Goal: Browse casually

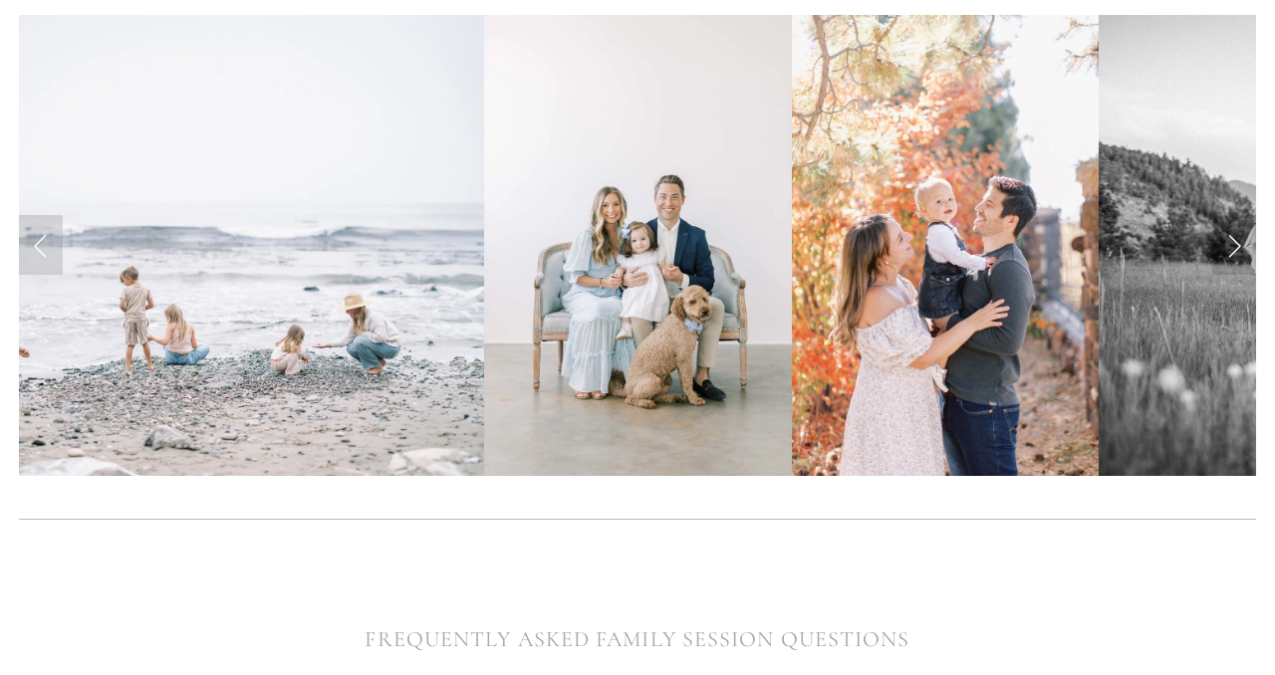
scroll to position [527, 0]
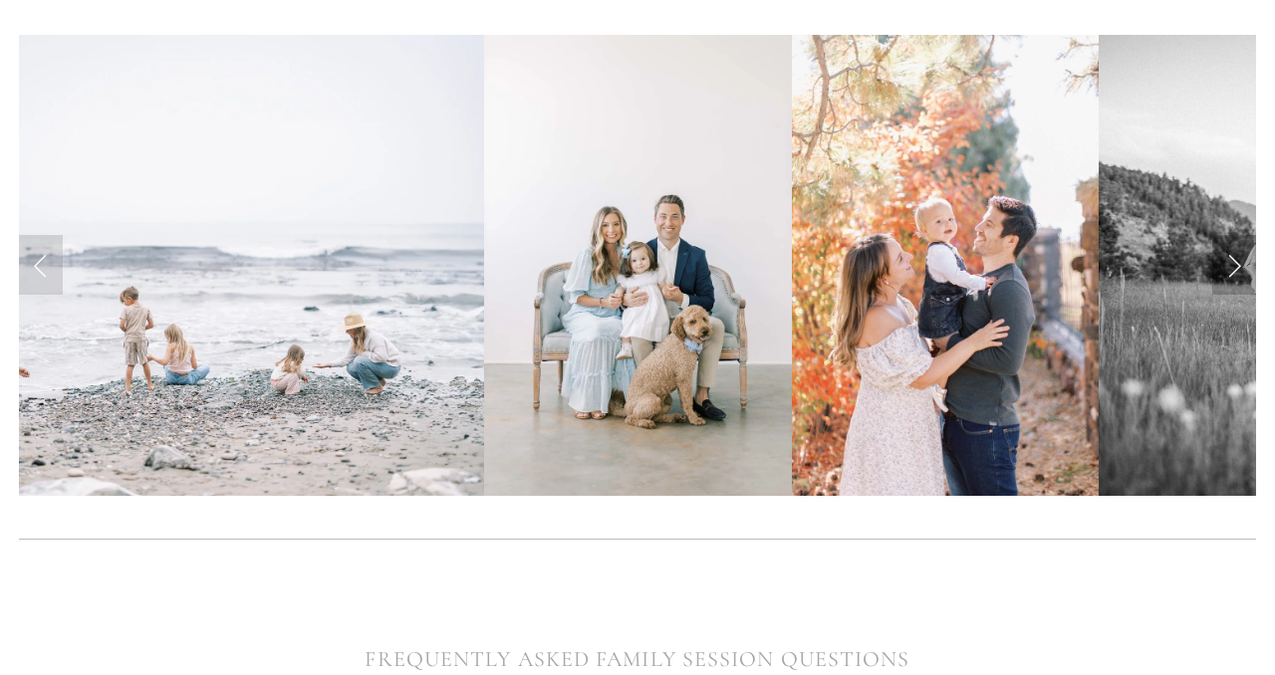
click at [1243, 266] on link "Next Slide" at bounding box center [1234, 265] width 44 height 60
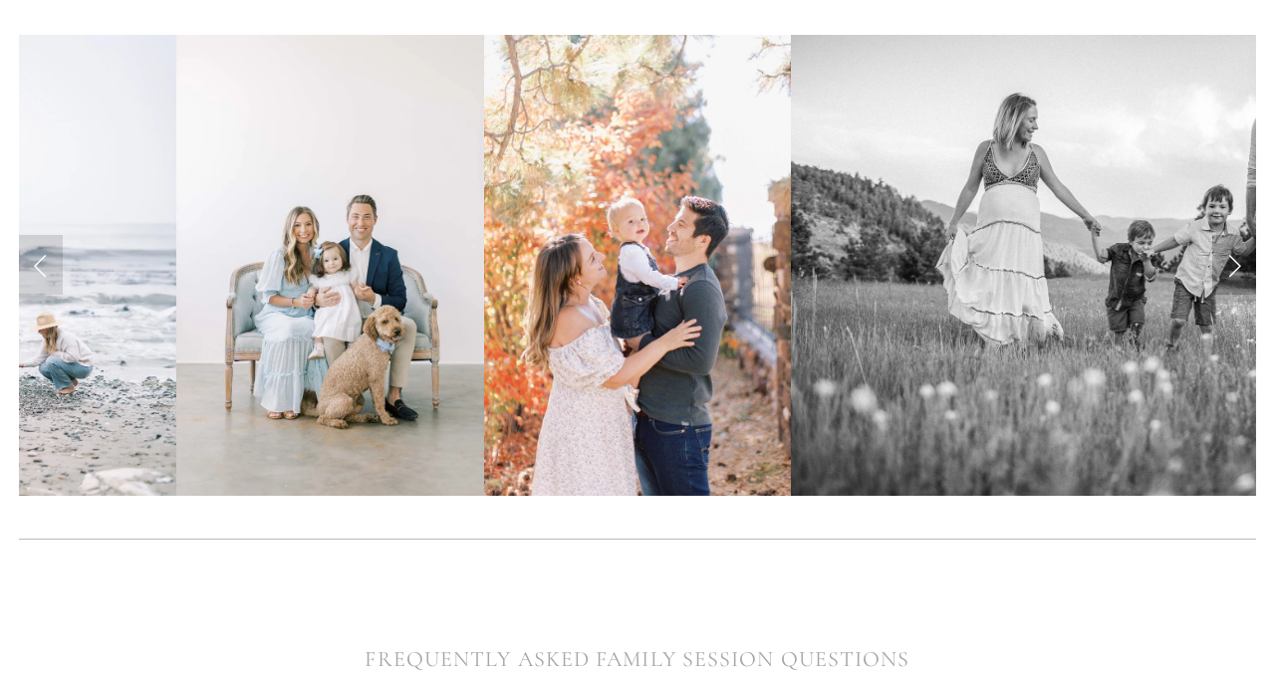
click at [1242, 267] on link "Next Slide" at bounding box center [1234, 265] width 44 height 60
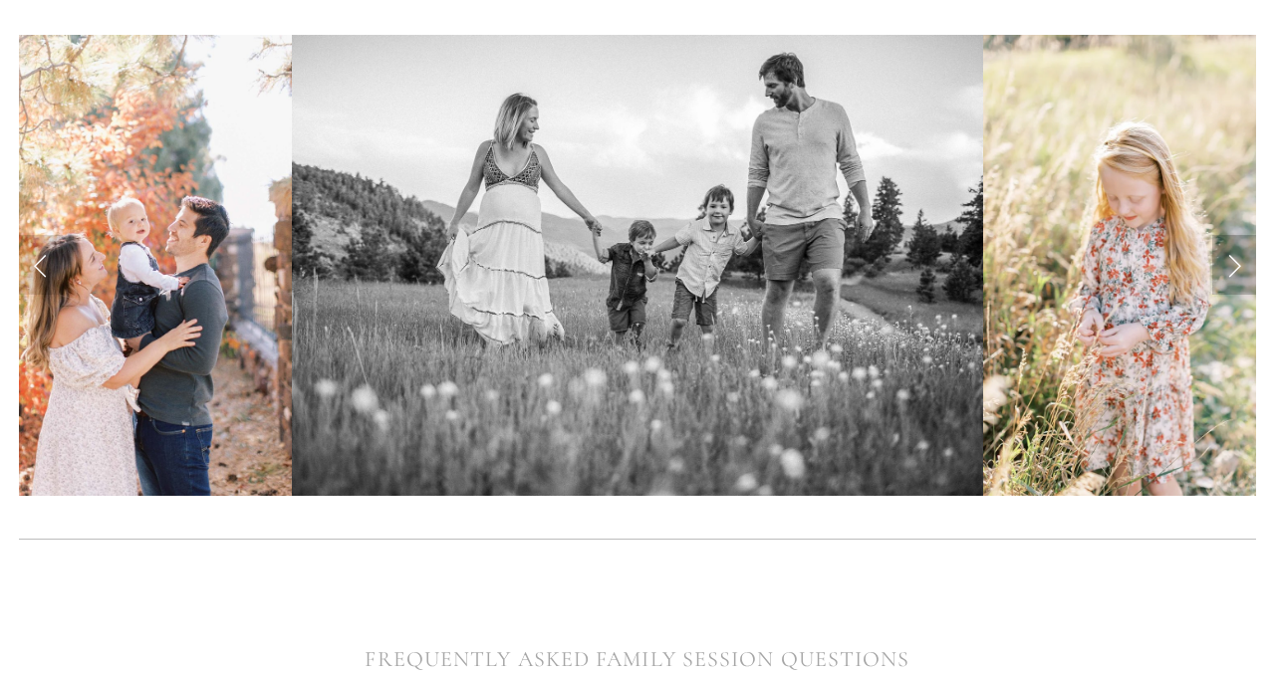
click at [1242, 267] on link "Next Slide" at bounding box center [1234, 265] width 44 height 60
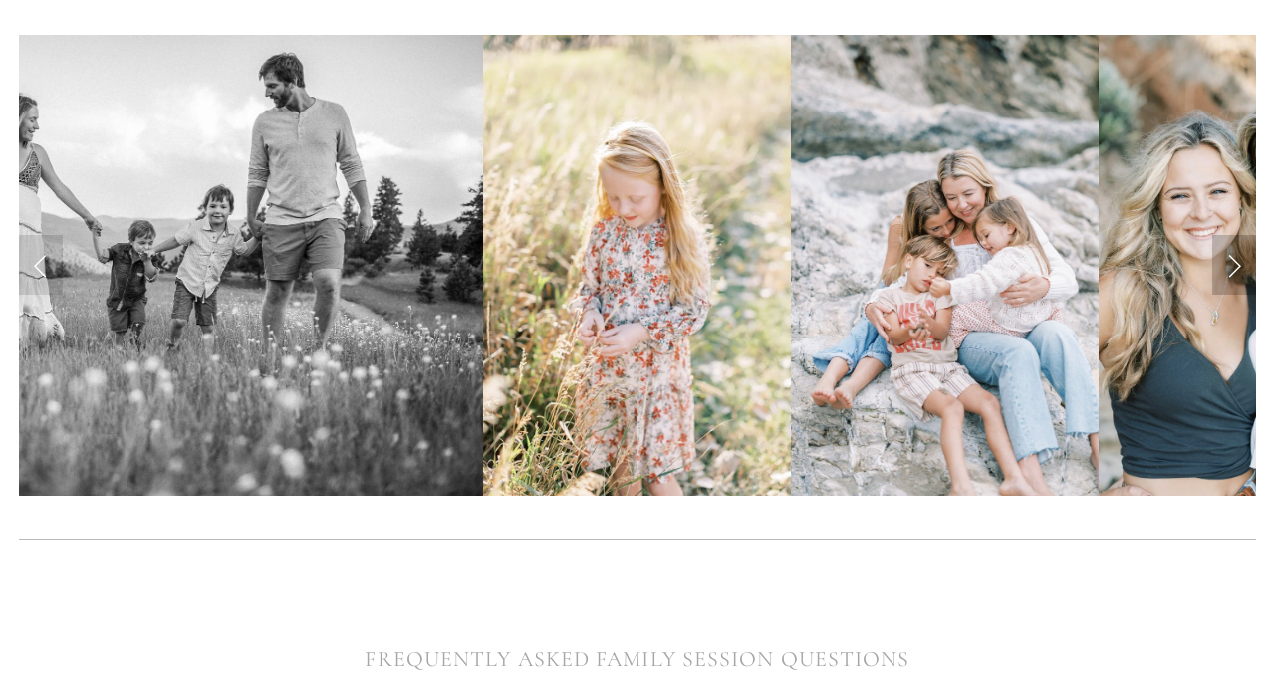
click at [1242, 267] on link "Next Slide" at bounding box center [1234, 265] width 44 height 60
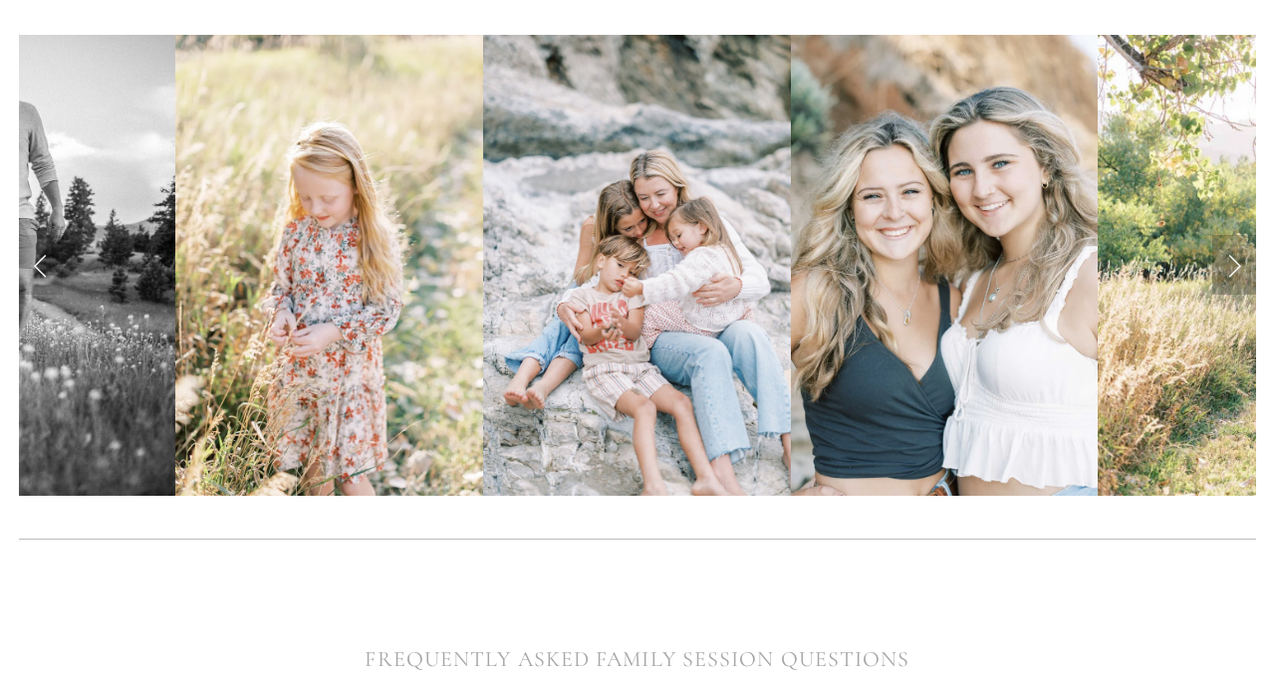
click at [1242, 267] on link "Next Slide" at bounding box center [1234, 265] width 44 height 60
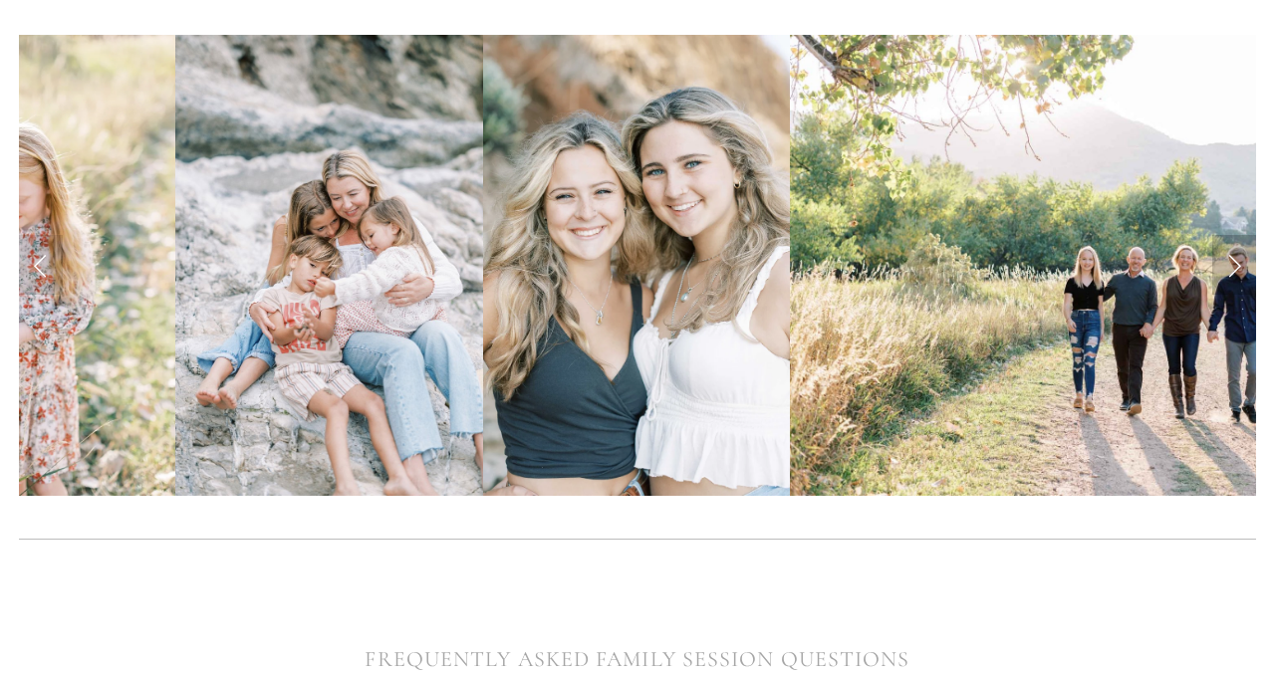
click at [1242, 268] on link "Next Slide" at bounding box center [1234, 265] width 44 height 60
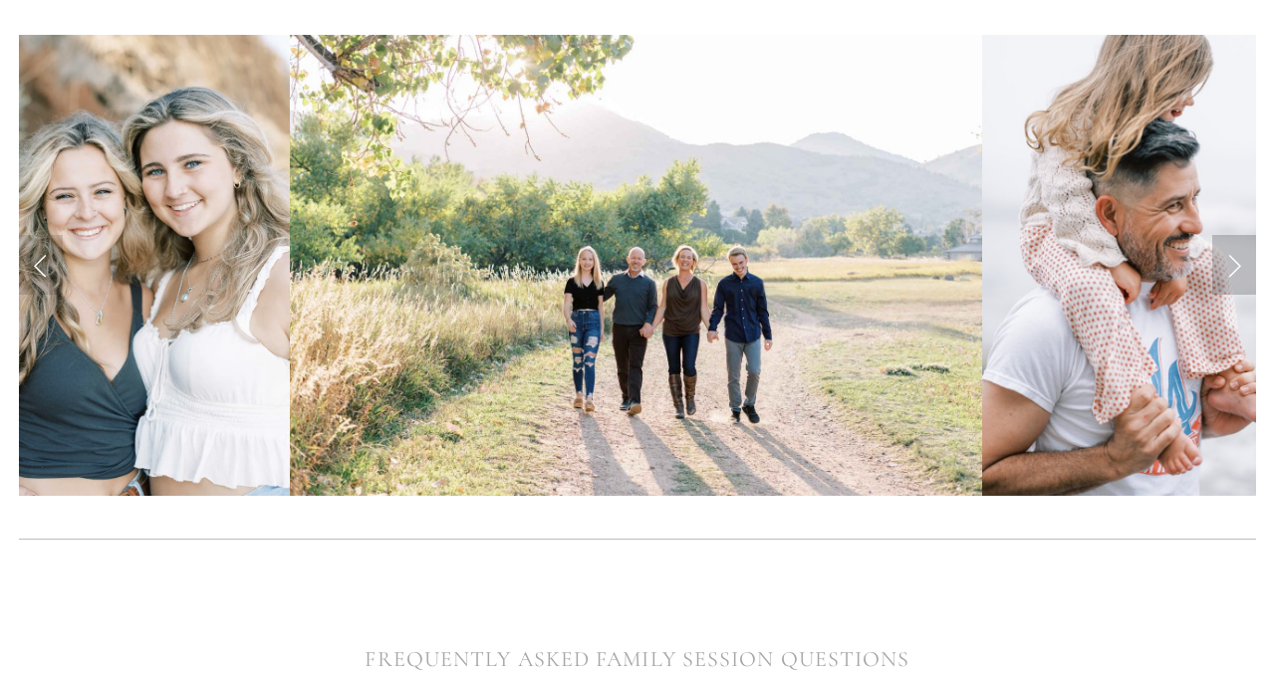
click at [1242, 268] on link "Next Slide" at bounding box center [1234, 265] width 44 height 60
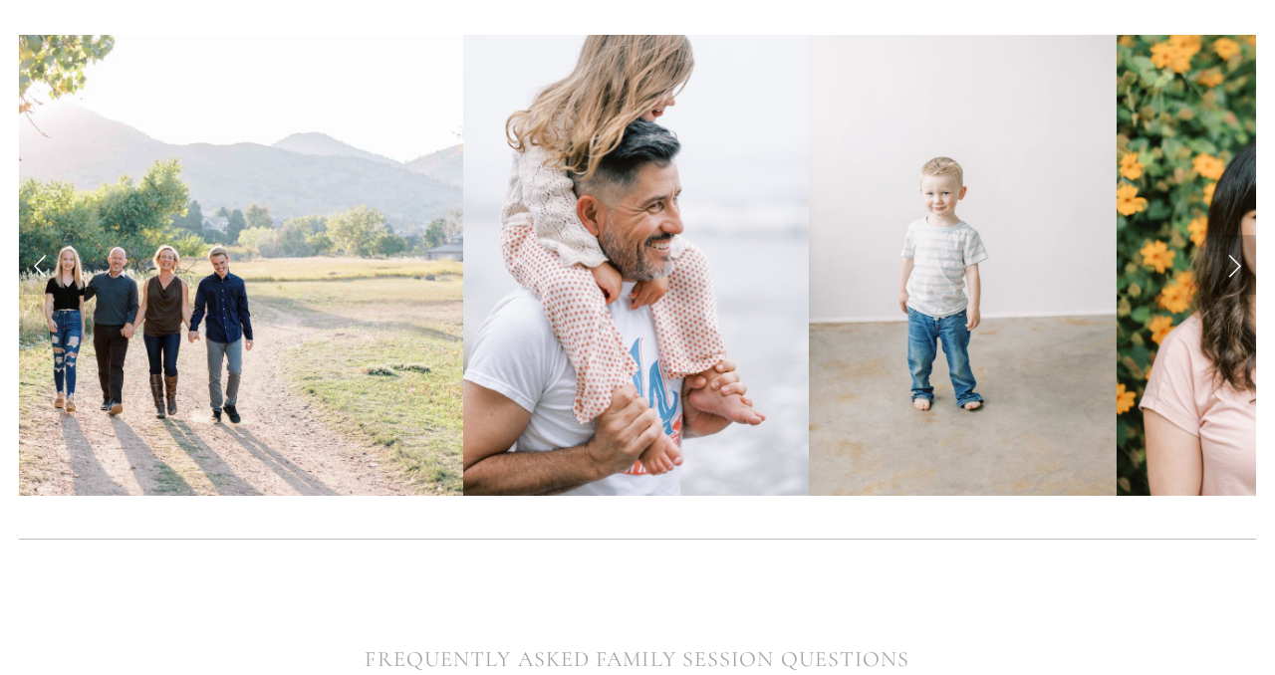
click at [1242, 268] on link "Next Slide" at bounding box center [1234, 265] width 44 height 60
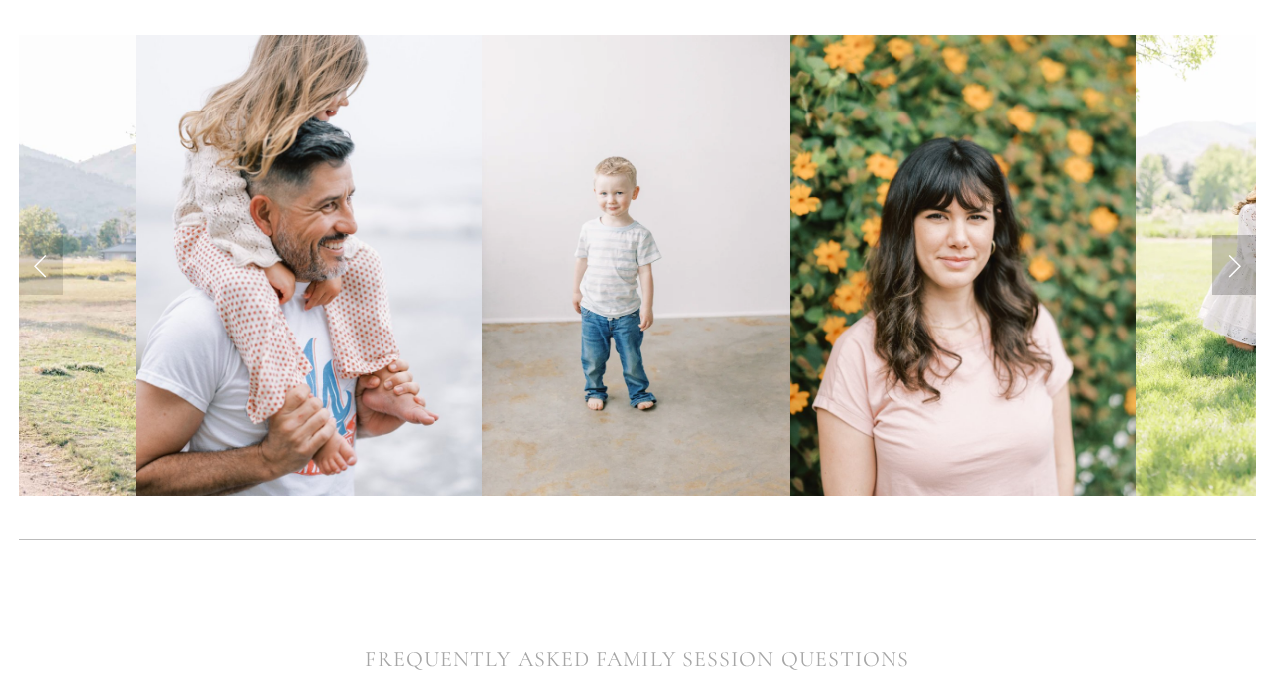
click at [1242, 268] on link "Next Slide" at bounding box center [1234, 265] width 44 height 60
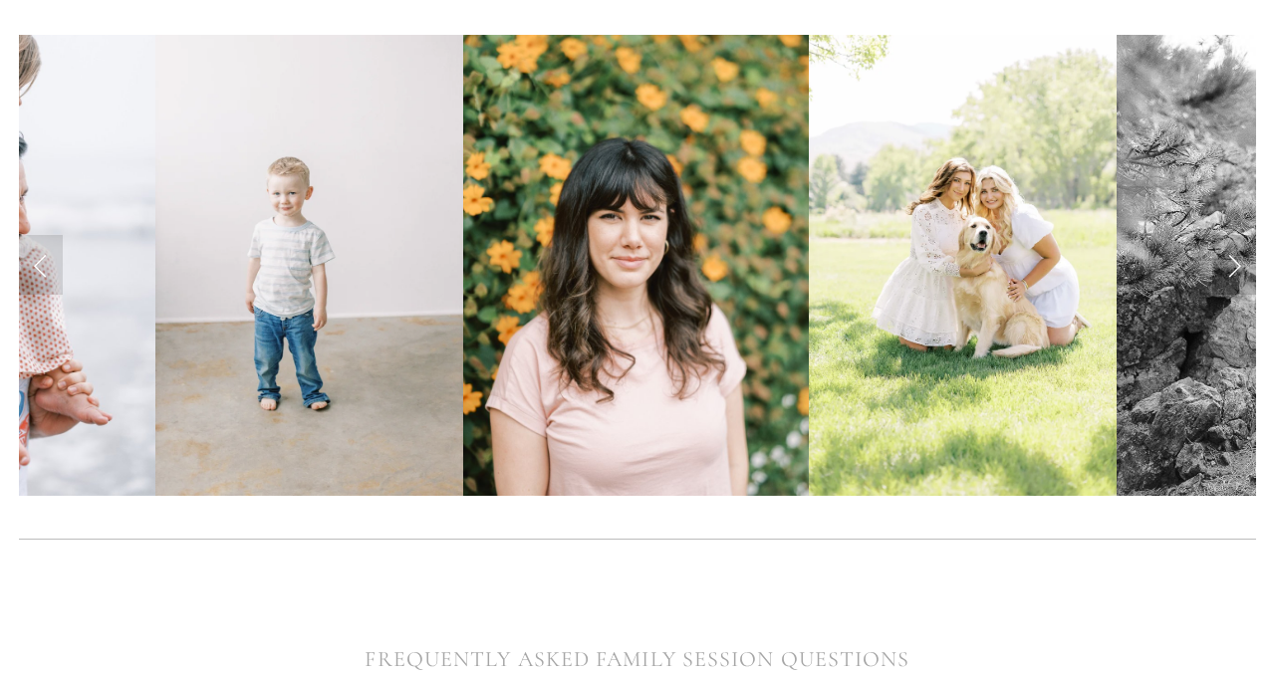
click at [1242, 268] on link "Next Slide" at bounding box center [1234, 265] width 44 height 60
